Goal: Information Seeking & Learning: Find specific fact

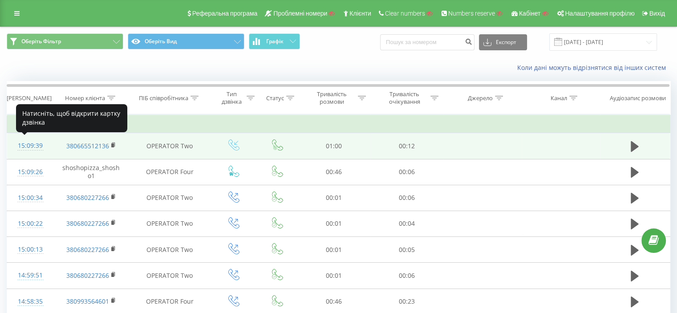
click at [27, 146] on div "15:09:39" at bounding box center [30, 145] width 28 height 17
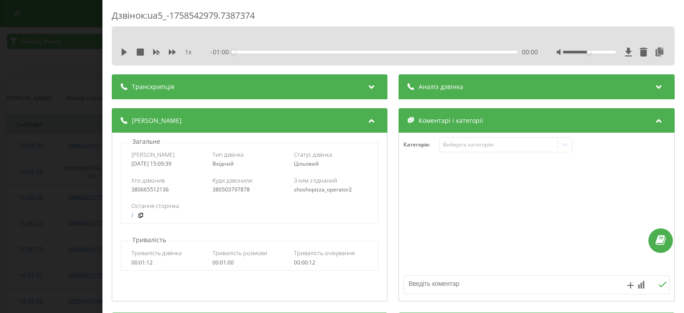
click at [501, 85] on div "Аналіз дзвінка" at bounding box center [537, 86] width 276 height 25
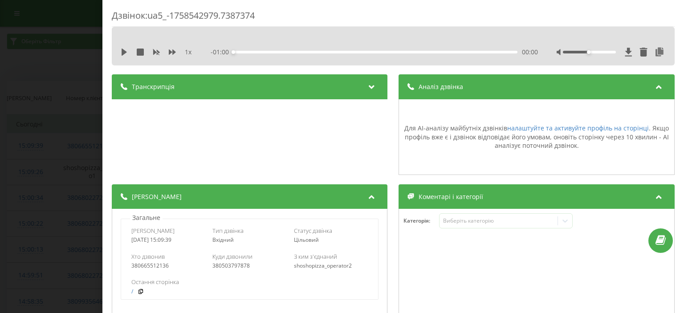
click at [43, 137] on div "Дзвінок : ua5_-1758542979.7387374 1 x - 01:00 00:00 00:00 Транскрипція Для AI-а…" at bounding box center [342, 156] width 684 height 313
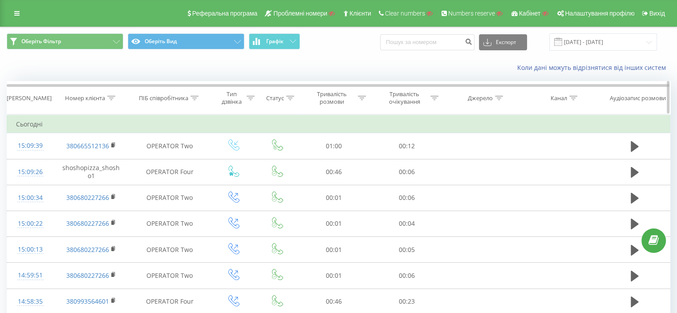
click at [287, 100] on div at bounding box center [290, 98] width 8 height 8
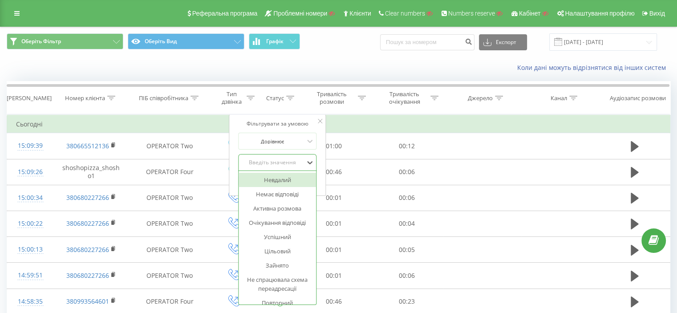
click at [270, 169] on div "Введіть значення" at bounding box center [277, 162] width 78 height 17
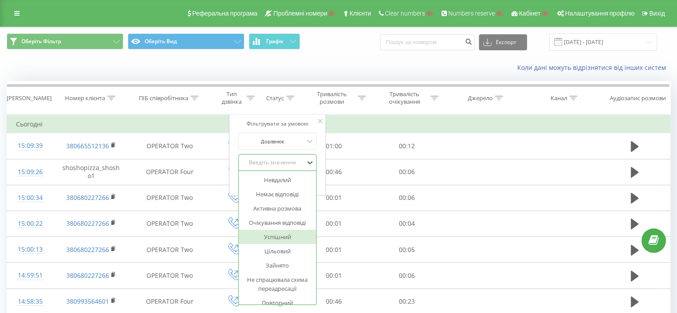
click at [278, 239] on div "Успішний" at bounding box center [277, 237] width 77 height 14
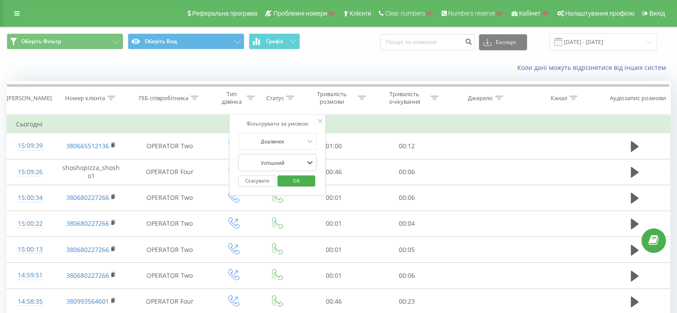
click at [299, 178] on span "OK" at bounding box center [296, 181] width 25 height 14
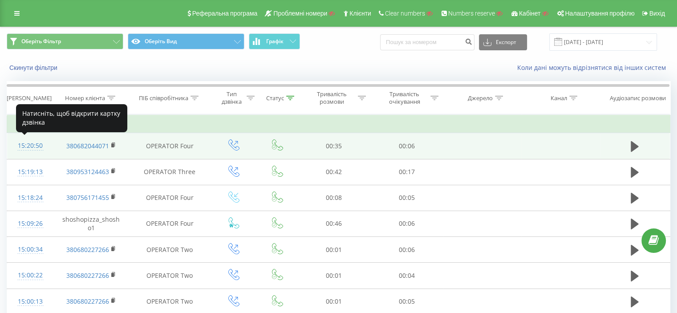
click at [36, 146] on div "15:20:50" at bounding box center [30, 145] width 28 height 17
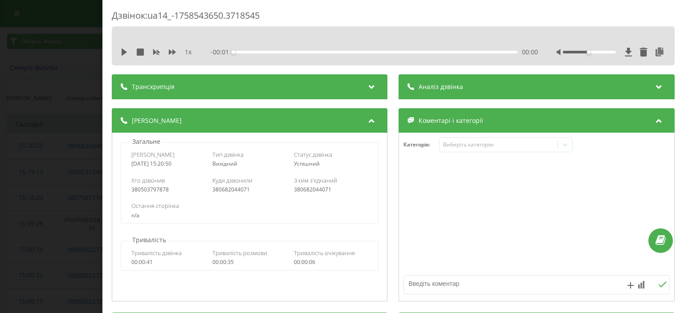
click at [449, 95] on div "Аналіз дзвінка" at bounding box center [537, 86] width 276 height 25
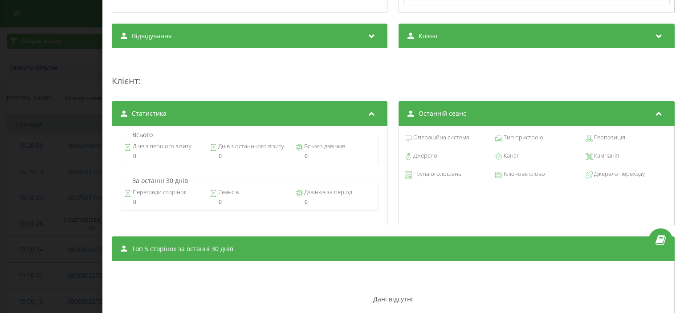
scroll to position [450, 0]
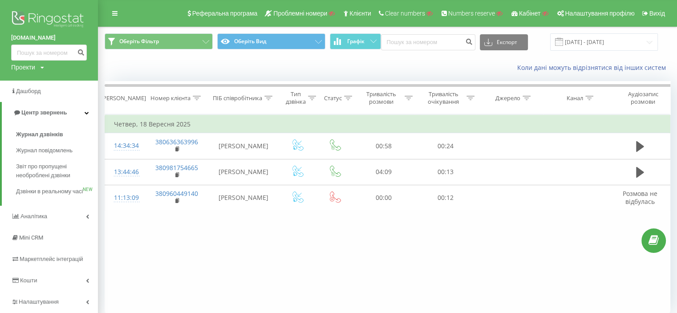
click at [25, 72] on div "DECOSTA.GROUP Проекти Пошук" at bounding box center [49, 40] width 98 height 81
click at [26, 69] on div "Проекти" at bounding box center [23, 67] width 24 height 9
click at [29, 82] on input "text" at bounding box center [36, 80] width 45 height 13
paste input "flagman.education"
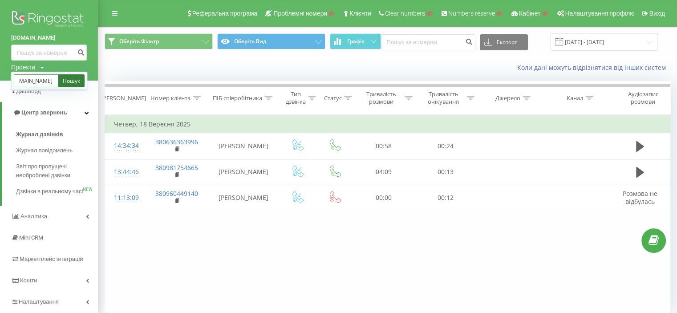
type input "flagman.education"
click at [69, 83] on link "Пошук" at bounding box center [71, 80] width 26 height 13
